Goal: Navigation & Orientation: Find specific page/section

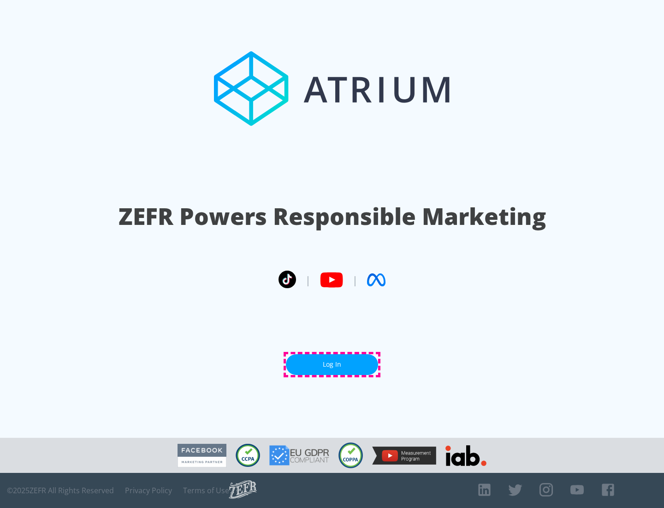
click at [332, 364] on link "Log In" at bounding box center [332, 364] width 92 height 21
